Goal: Transaction & Acquisition: Purchase product/service

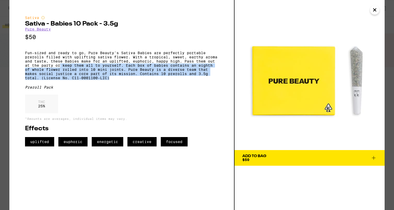
drag, startPoint x: 113, startPoint y: 84, endPoint x: 60, endPoint y: 69, distance: 55.3
click at [60, 69] on p "Fun-sized and ready to go, Pure Beauty's Sativa Babies are perfectly portable p…" at bounding box center [121, 65] width 193 height 29
click at [59, 69] on p "Fun-sized and ready to go, Pure Beauty's Sativa Babies are perfectly portable p…" at bounding box center [121, 65] width 193 height 29
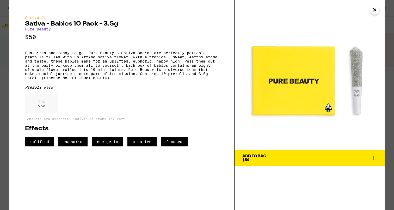
click at [374, 8] on icon "Close" at bounding box center [375, 10] width 6 height 8
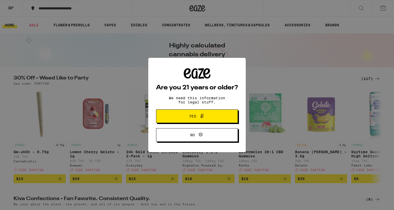
click at [168, 113] on button "Yes" at bounding box center [197, 116] width 82 height 14
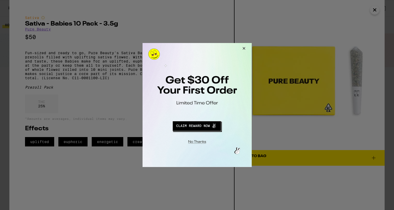
click at [242, 49] on button "Close Modal" at bounding box center [243, 49] width 14 height 13
